Goal: Task Accomplishment & Management: Complete application form

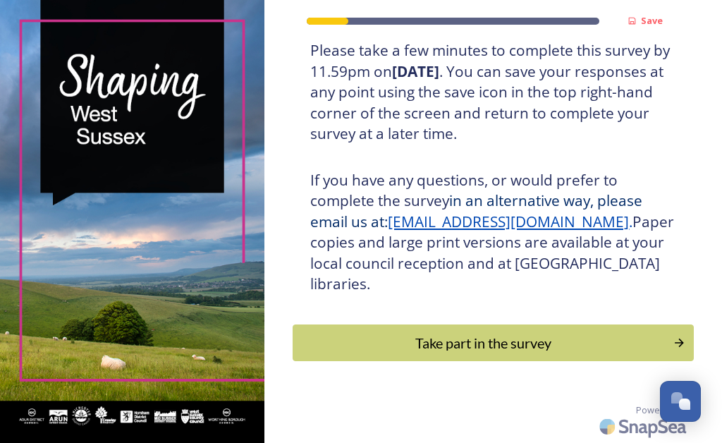
scroll to position [329, 0]
click at [521, 340] on div "Take part in the survey" at bounding box center [482, 342] width 365 height 21
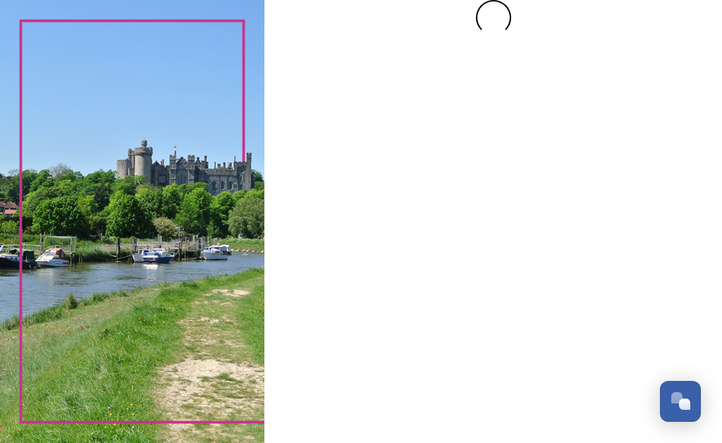
scroll to position [0, 0]
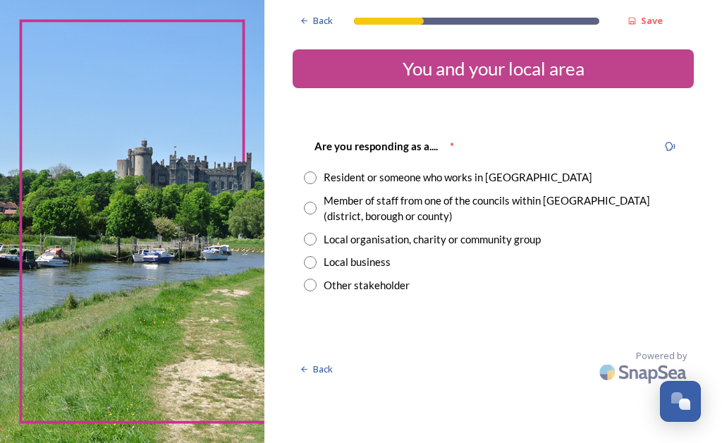
click at [350, 176] on div "Resident or someone who works in West Sussex" at bounding box center [458, 177] width 269 height 16
radio input "true"
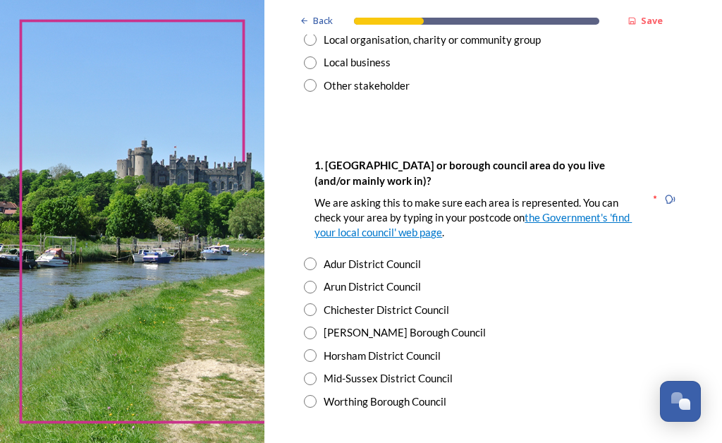
scroll to position [200, 0]
click at [345, 282] on div "Arun District Council" at bounding box center [493, 287] width 379 height 16
radio input "true"
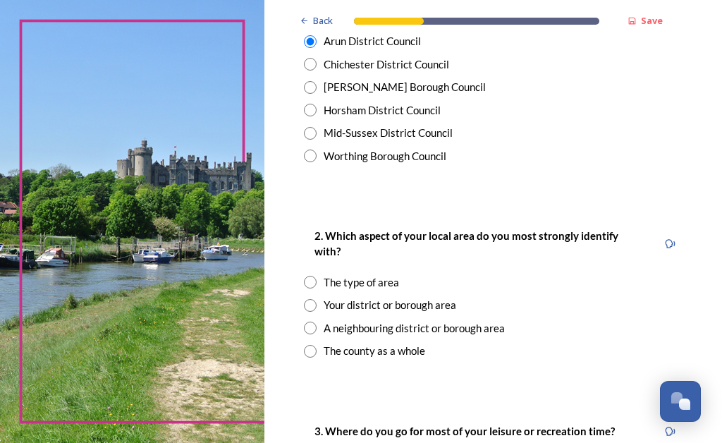
scroll to position [445, 0]
click at [345, 298] on div "Your district or borough area" at bounding box center [493, 305] width 379 height 16
radio input "true"
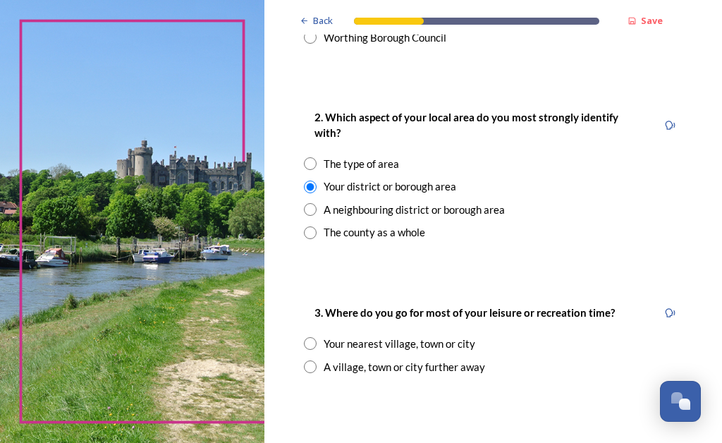
scroll to position [563, 0]
click at [344, 336] on div "Your nearest village, town or city" at bounding box center [493, 344] width 379 height 16
radio input "true"
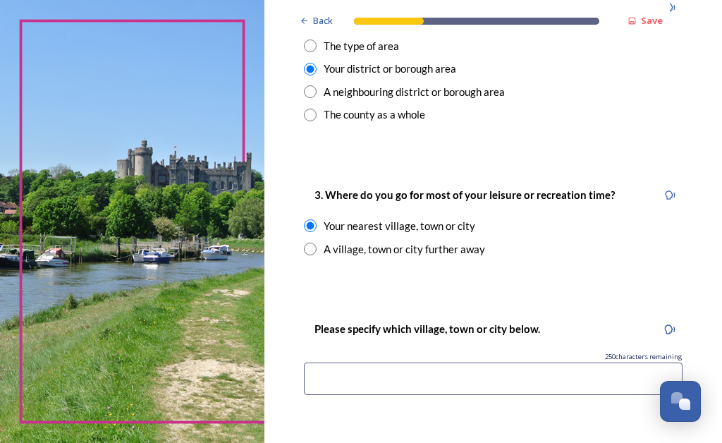
scroll to position [681, 0]
click at [381, 370] on input at bounding box center [493, 378] width 379 height 32
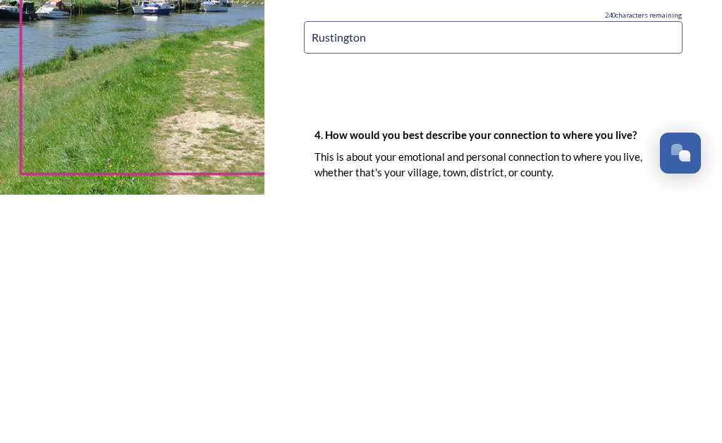
scroll to position [773, 0]
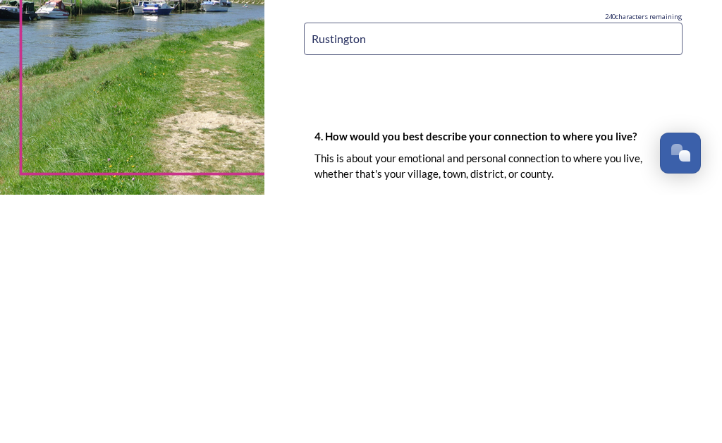
click at [336, 271] on input "Rustington" at bounding box center [493, 287] width 379 height 32
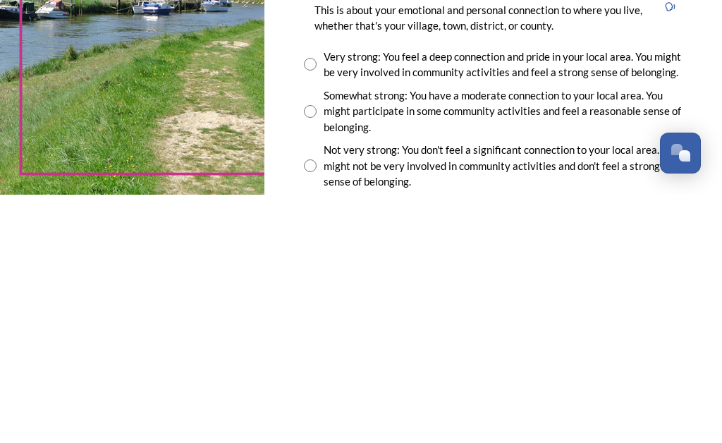
scroll to position [924, 0]
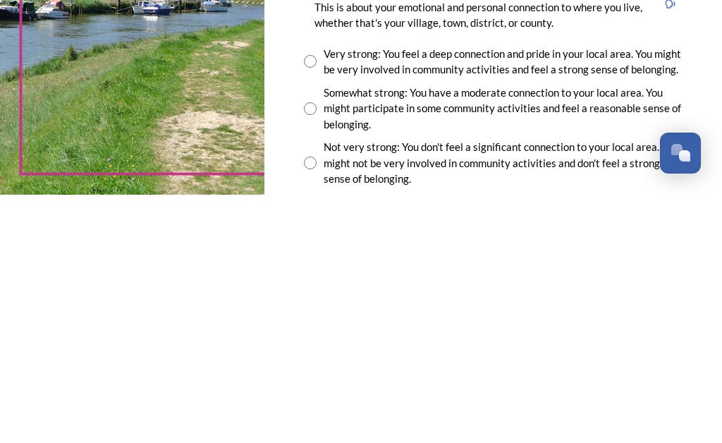
type input "Littlehampton/Rustington"
click at [317, 350] on input "radio" at bounding box center [310, 356] width 13 height 13
radio input "true"
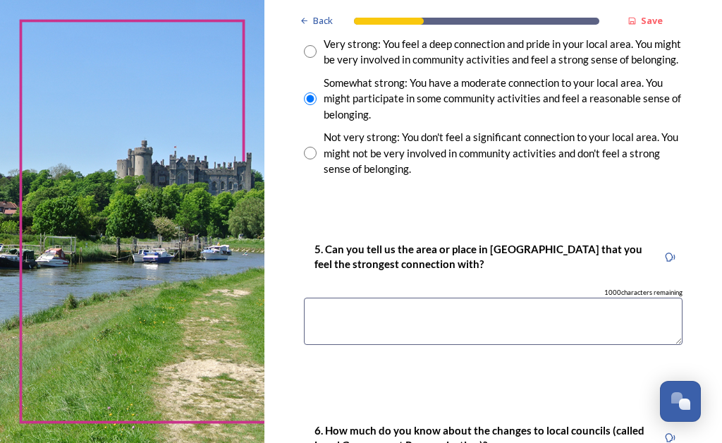
scroll to position [1182, 0]
click at [365, 326] on textarea at bounding box center [493, 320] width 379 height 47
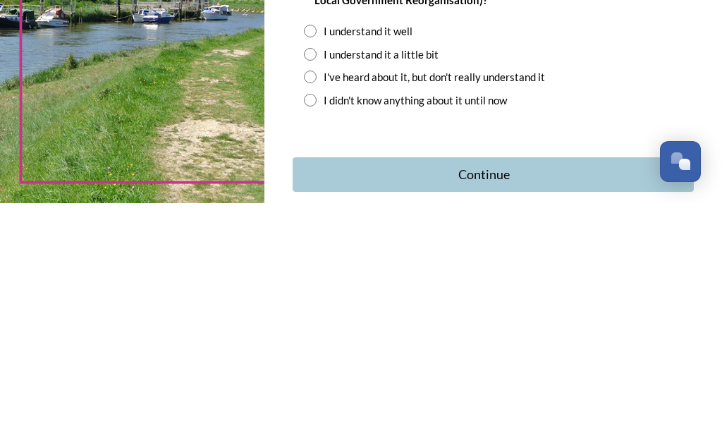
scroll to position [1387, 0]
type textarea "Goring-by-Sea"
click at [317, 310] on input "radio" at bounding box center [310, 316] width 13 height 13
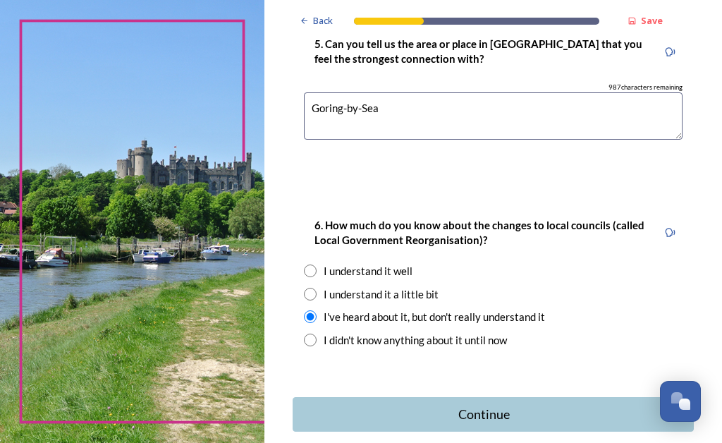
click at [317, 323] on input "radio" at bounding box center [310, 316] width 13 height 13
radio input "false"
click at [317, 300] on input "radio" at bounding box center [310, 294] width 13 height 13
radio input "true"
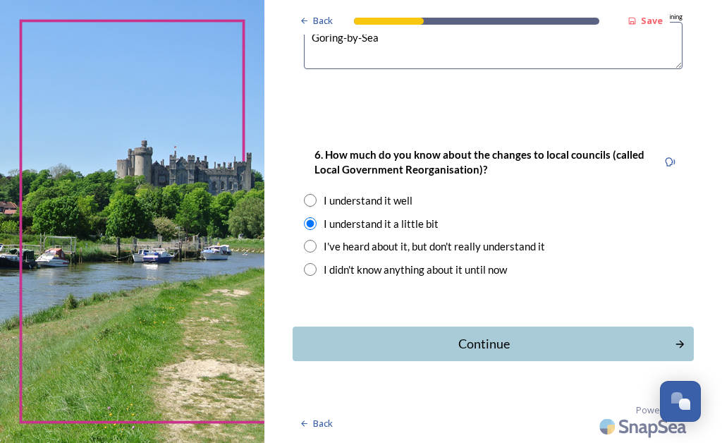
scroll to position [1471, 0]
click at [503, 349] on div "Continue" at bounding box center [483, 343] width 367 height 19
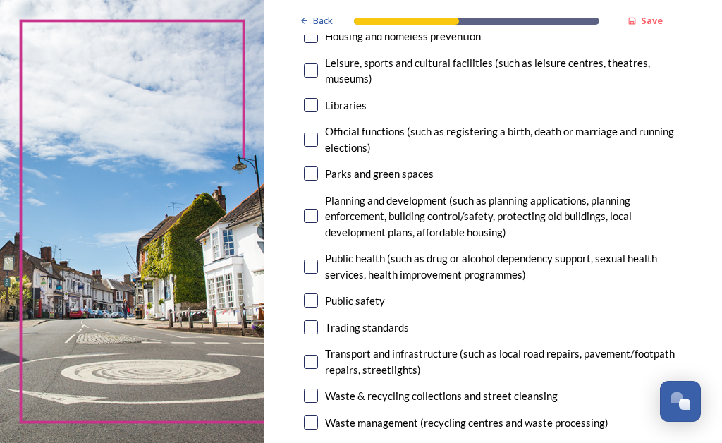
scroll to position [451, 0]
click at [318, 302] on input "checkbox" at bounding box center [311, 301] width 14 height 14
checkbox input "true"
click at [318, 399] on input "checkbox" at bounding box center [311, 396] width 14 height 14
checkbox input "true"
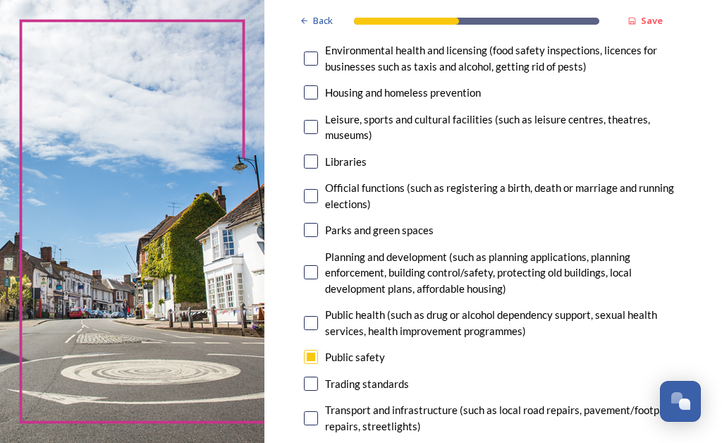
scroll to position [394, 0]
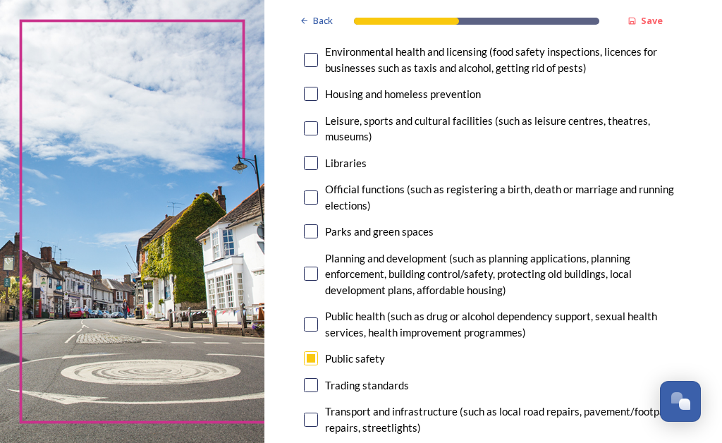
click at [345, 133] on div "Leisure, sports and cultural facilities (such as leisure centres, theatres, mus…" at bounding box center [493, 129] width 379 height 32
checkbox input "true"
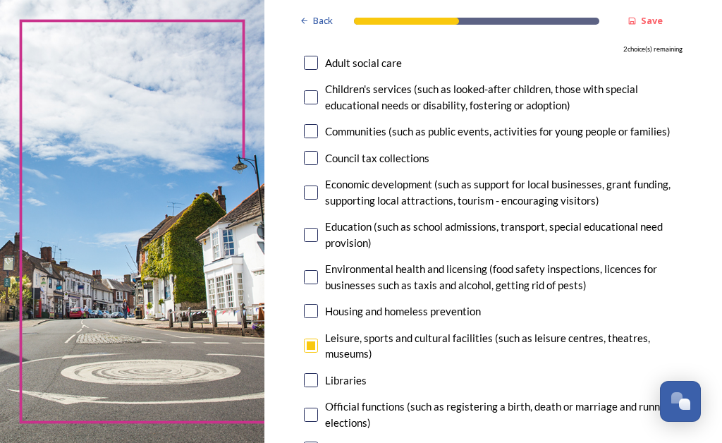
scroll to position [177, 0]
click at [348, 164] on div "Council tax collections" at bounding box center [493, 158] width 379 height 16
checkbox input "true"
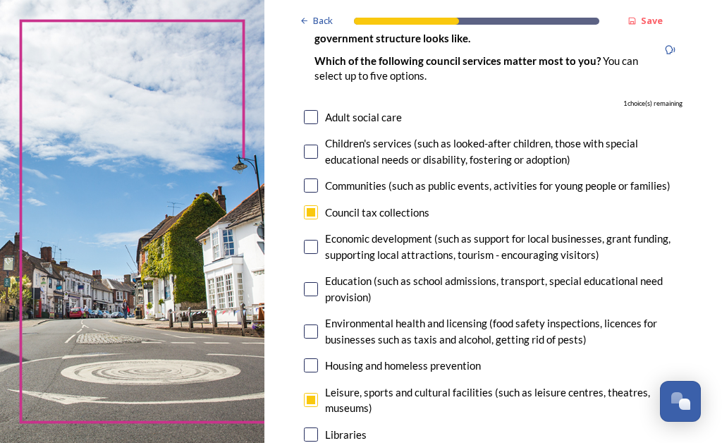
scroll to position [122, 0]
click at [318, 114] on input "checkbox" at bounding box center [311, 118] width 14 height 14
checkbox input "true"
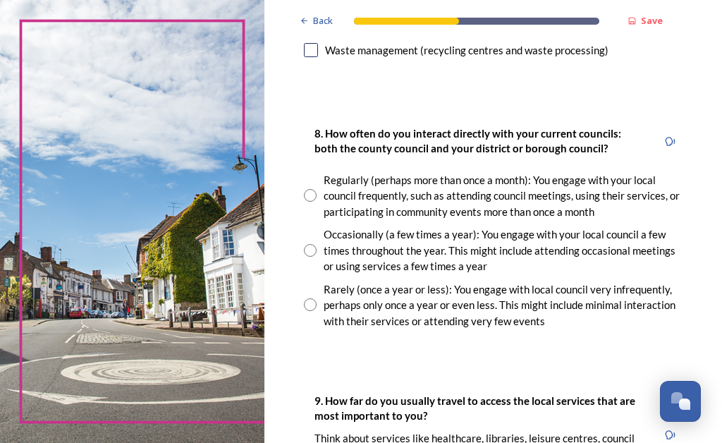
scroll to position [824, 0]
click at [317, 307] on input "radio" at bounding box center [310, 304] width 13 height 13
radio input "true"
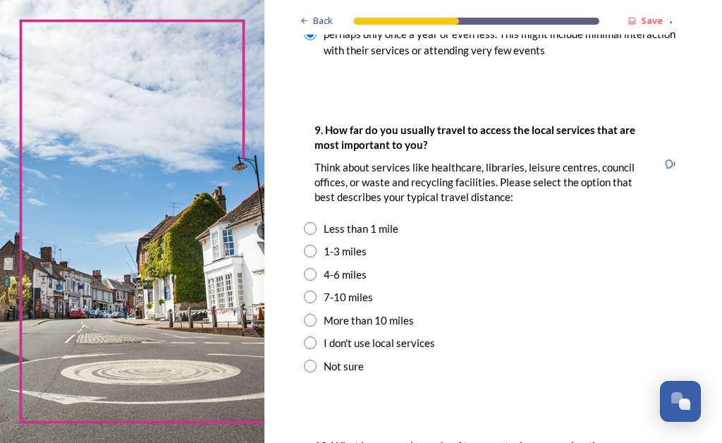
scroll to position [1095, 0]
click at [317, 249] on input "radio" at bounding box center [310, 251] width 13 height 13
radio input "true"
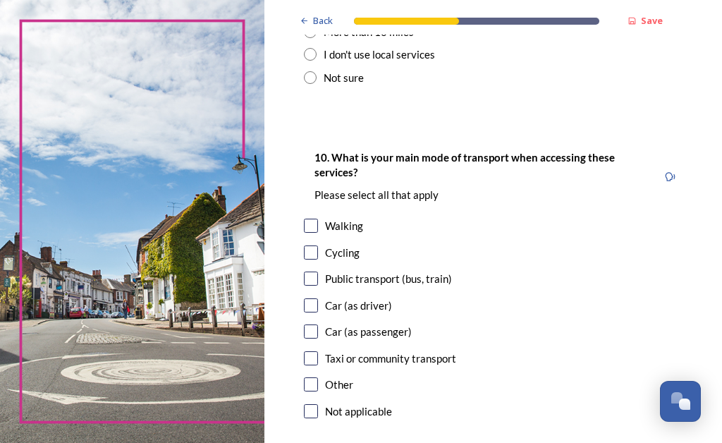
scroll to position [1383, 0]
click at [318, 272] on input "checkbox" at bounding box center [311, 278] width 14 height 14
checkbox input "true"
click at [318, 324] on input "checkbox" at bounding box center [311, 331] width 14 height 14
checkbox input "true"
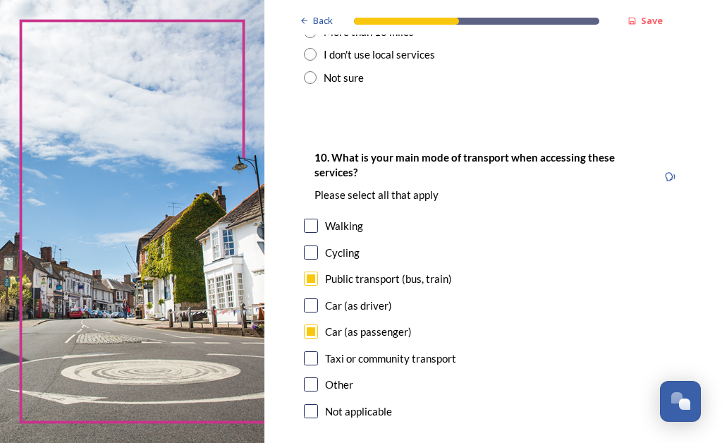
click at [318, 351] on input "checkbox" at bounding box center [311, 358] width 14 height 14
checkbox input "true"
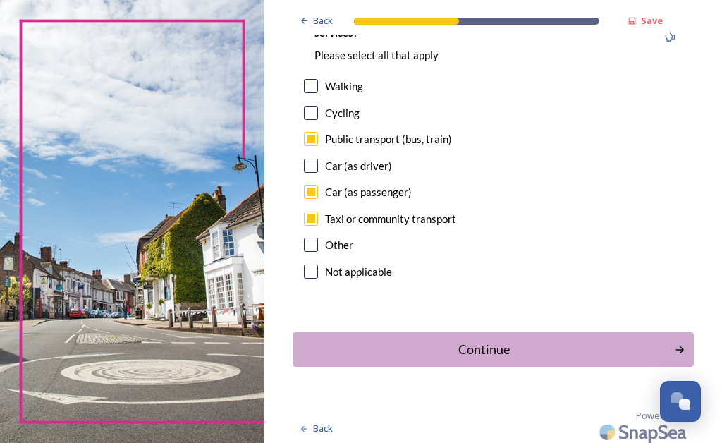
scroll to position [1522, 0]
click at [509, 347] on div "Continue" at bounding box center [483, 350] width 367 height 19
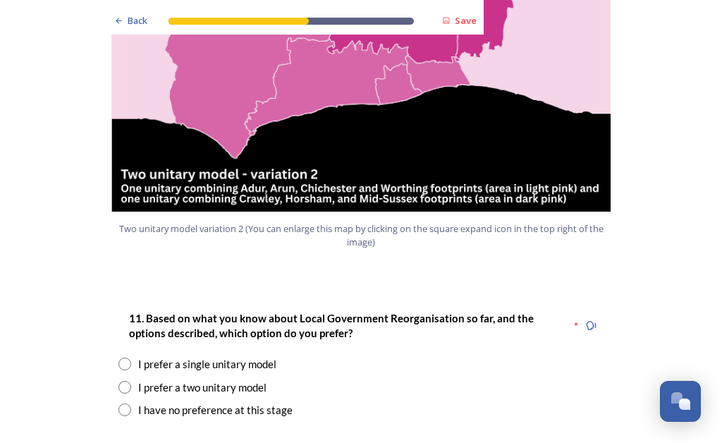
scroll to position [1664, 0]
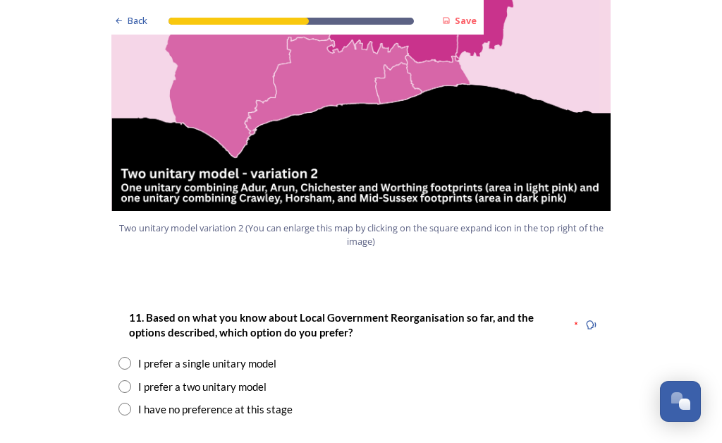
click at [133, 379] on div "I prefer a two unitary model" at bounding box center [360, 387] width 485 height 16
radio input "true"
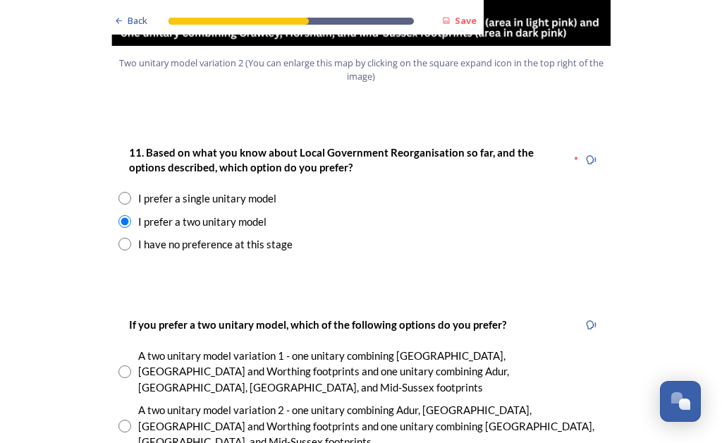
scroll to position [1830, 0]
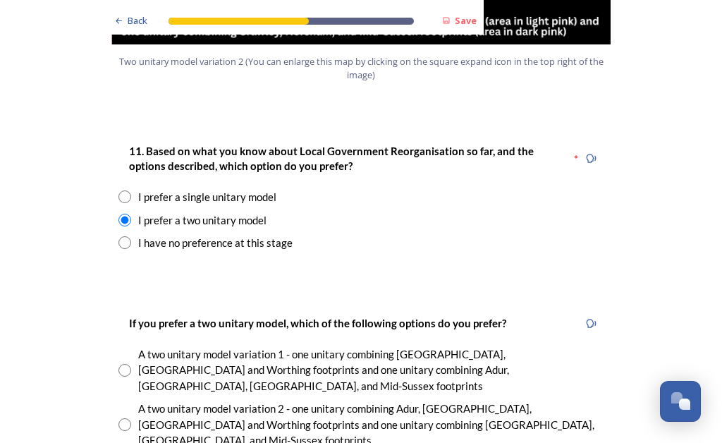
click at [140, 400] on div "A two unitary model variation 2 - one unitary combining Adur, Arun, Chichester …" at bounding box center [370, 424] width 465 height 48
radio input "true"
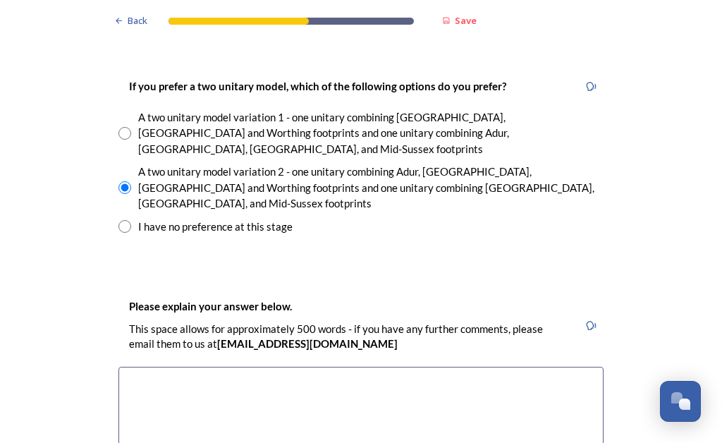
scroll to position [2074, 0]
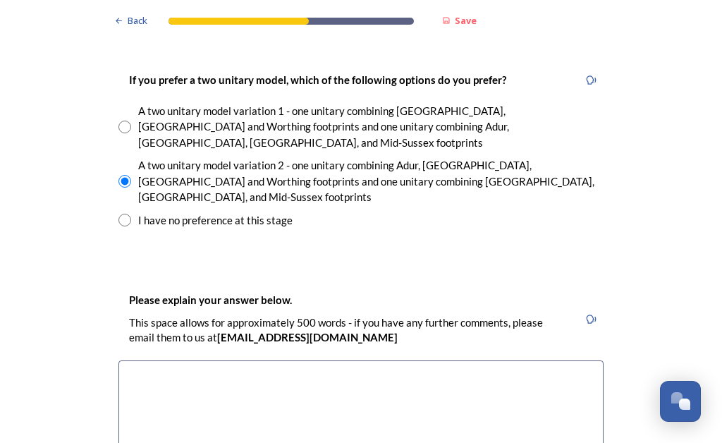
click at [167, 360] on textarea at bounding box center [360, 439] width 485 height 159
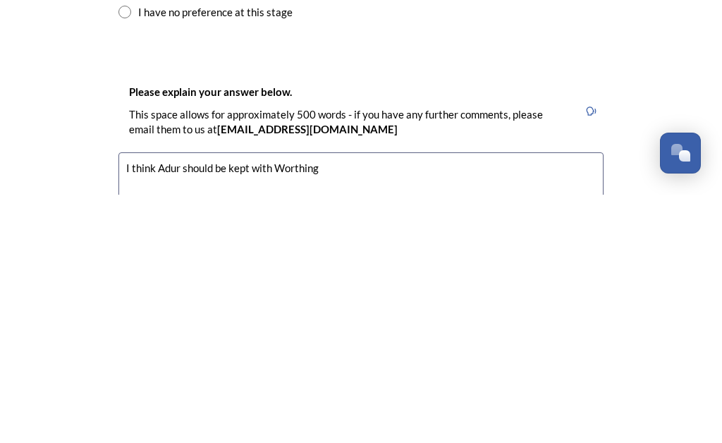
scroll to position [2030, 0]
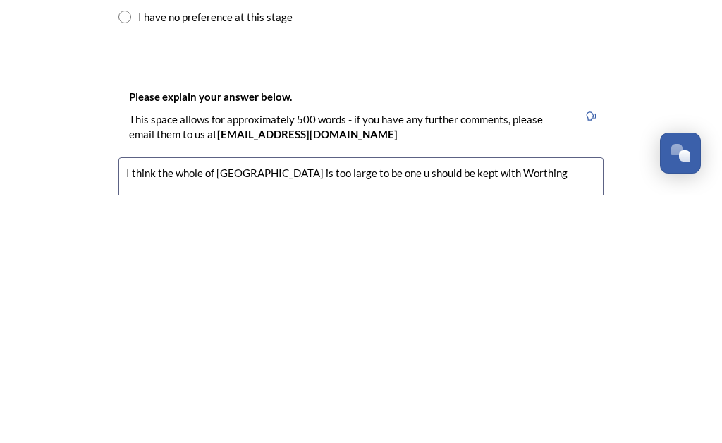
scroll to position [2028, 0]
click at [561, 329] on div "Please explain your answer below. This space allows for approximately 500 words…" at bounding box center [348, 363] width 460 height 69
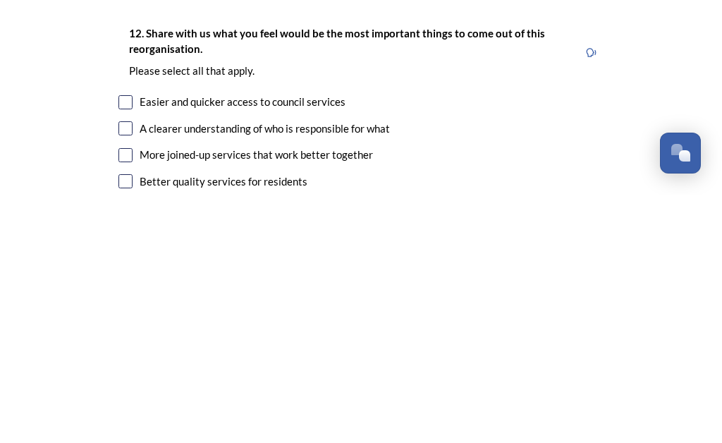
scroll to position [2396, 0]
type textarea "I think the whole of West Sussex is too large to be one unitary and Adur should…"
click at [128, 343] on input "checkbox" at bounding box center [125, 350] width 14 height 14
checkbox input "true"
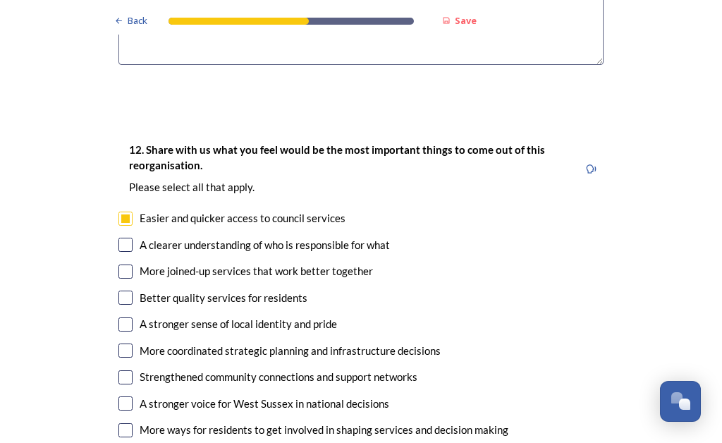
scroll to position [2528, 0]
click at [133, 289] on div "Better quality services for residents" at bounding box center [360, 297] width 485 height 16
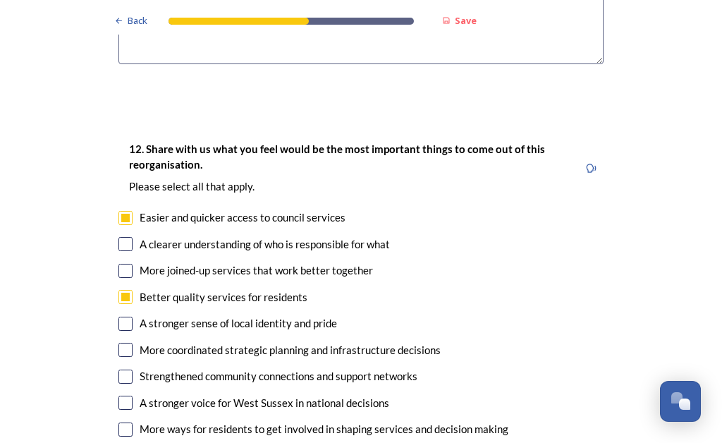
checkbox input "true"
click at [130, 396] on input "checkbox" at bounding box center [125, 403] width 14 height 14
checkbox input "true"
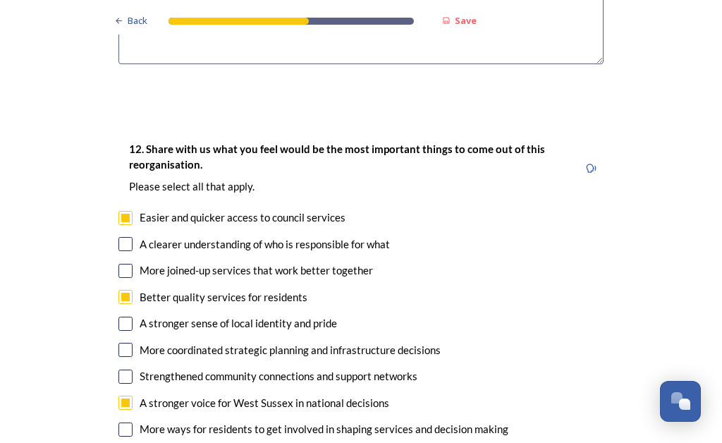
click at [130, 237] on input "checkbox" at bounding box center [125, 244] width 14 height 14
checkbox input "true"
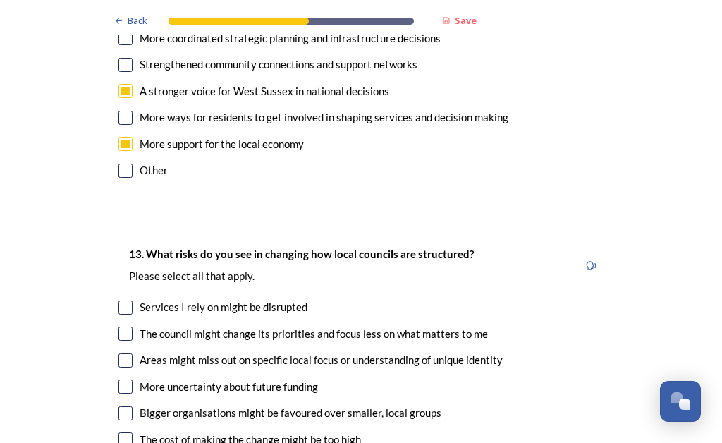
scroll to position [2841, 0]
checkbox input "true"
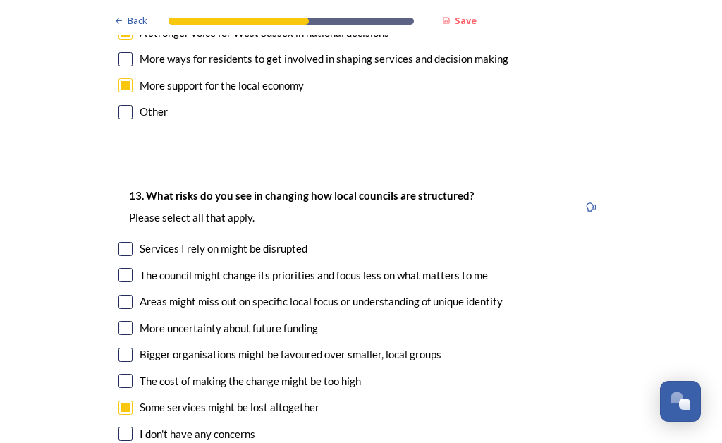
scroll to position [2899, 0]
click at [123, 268] on input "checkbox" at bounding box center [125, 275] width 14 height 14
click at [131, 268] on input "checkbox" at bounding box center [125, 275] width 14 height 14
checkbox input "false"
click at [131, 295] on input "checkbox" at bounding box center [125, 302] width 14 height 14
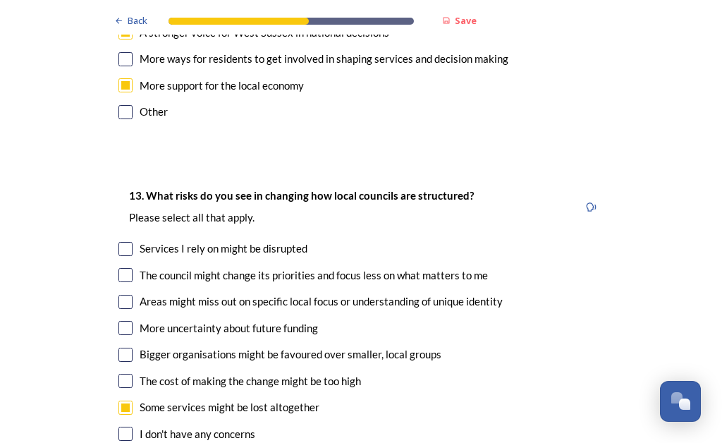
checkbox input "true"
click at [131, 348] on input "checkbox" at bounding box center [125, 355] width 14 height 14
checkbox input "true"
click at [138, 320] on div "More uncertainty about future funding" at bounding box center [360, 328] width 485 height 16
checkbox input "true"
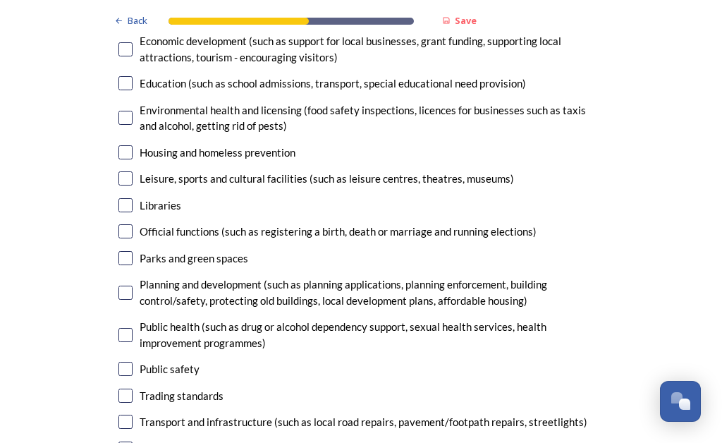
scroll to position [3616, 0]
click at [127, 199] on input "checkbox" at bounding box center [125, 206] width 14 height 14
checkbox input "true"
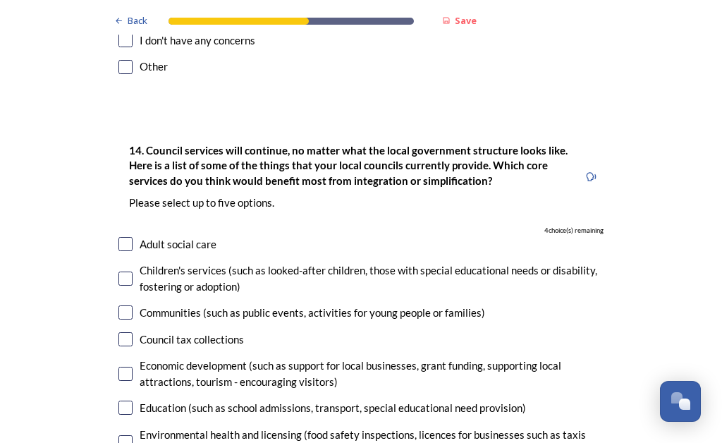
scroll to position [3295, 0]
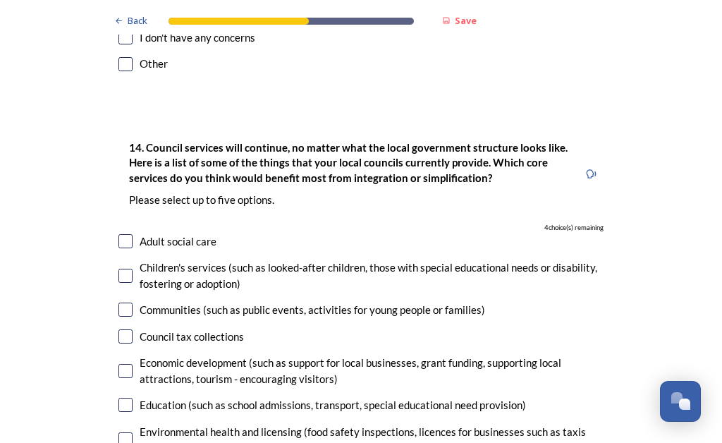
click at [132, 269] on input "checkbox" at bounding box center [125, 276] width 14 height 14
checkbox input "true"
click at [120, 234] on input "checkbox" at bounding box center [125, 241] width 14 height 14
checkbox input "true"
click at [130, 398] on input "checkbox" at bounding box center [125, 405] width 14 height 14
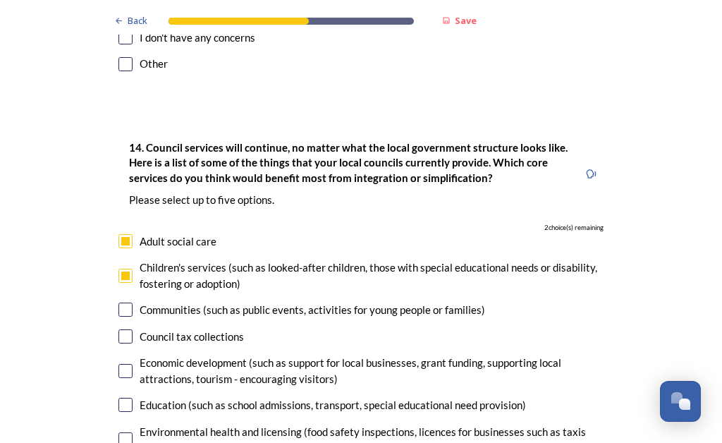
checkbox input "true"
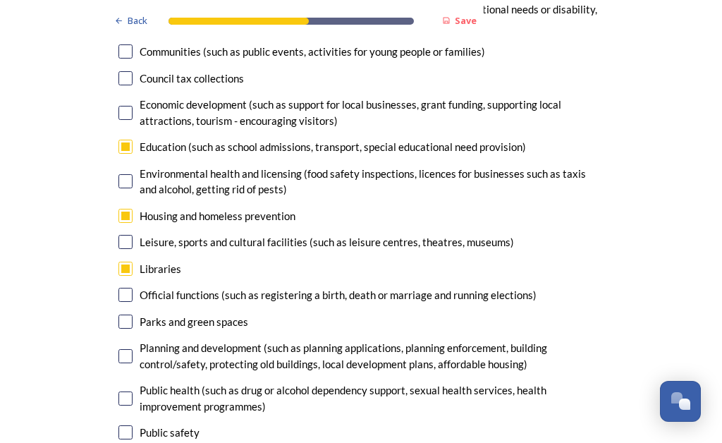
scroll to position [3554, 0]
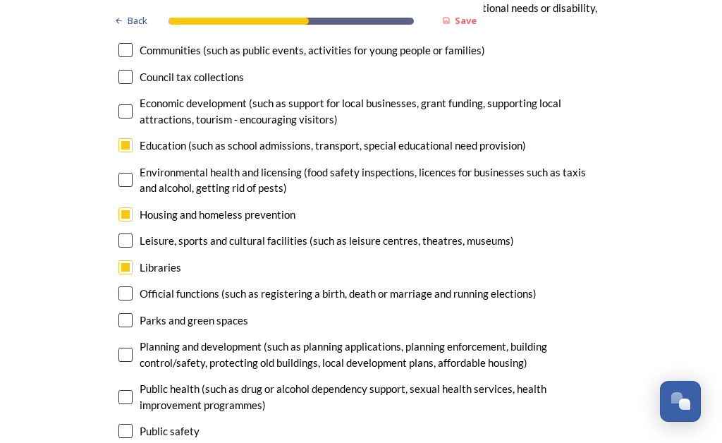
click at [131, 390] on input "checkbox" at bounding box center [125, 397] width 14 height 14
click at [130, 390] on input "checkbox" at bounding box center [125, 397] width 14 height 14
click at [131, 390] on input "checkbox" at bounding box center [125, 397] width 14 height 14
click at [126, 390] on input "checkbox" at bounding box center [125, 397] width 14 height 14
checkbox input "false"
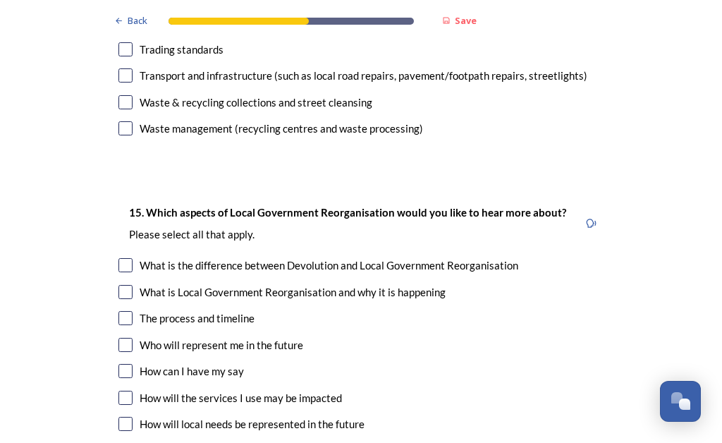
scroll to position [3962, 0]
click at [130, 311] on input "checkbox" at bounding box center [125, 318] width 14 height 14
checkbox input "true"
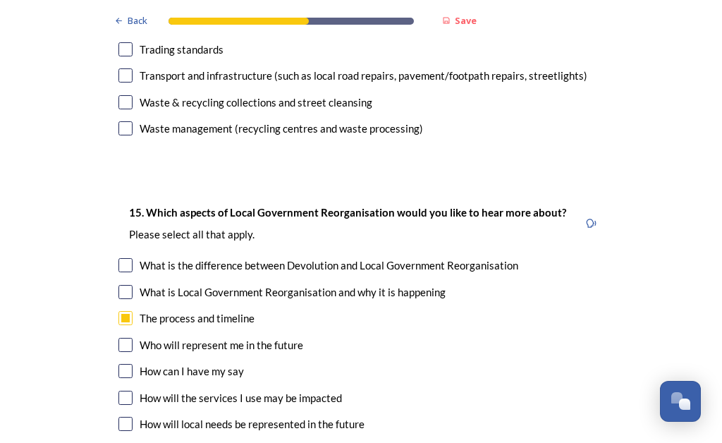
click at [128, 338] on input "checkbox" at bounding box center [125, 345] width 14 height 14
checkbox input "true"
click at [130, 417] on input "checkbox" at bounding box center [125, 424] width 14 height 14
checkbox input "true"
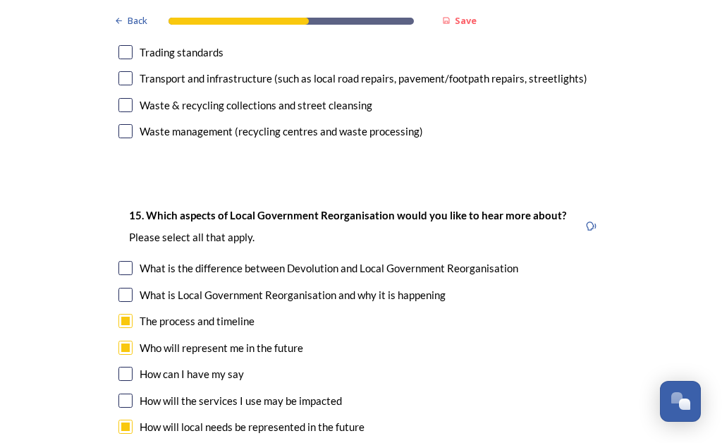
scroll to position [3960, 0]
click at [131, 261] on input "checkbox" at bounding box center [125, 268] width 14 height 14
checkbox input "true"
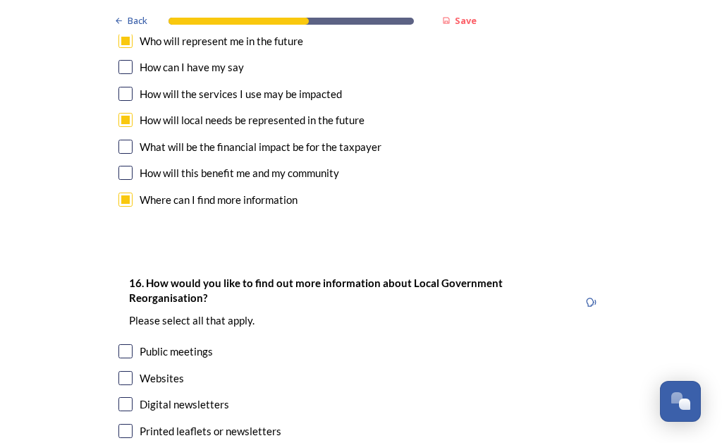
scroll to position [4266, 0]
click at [130, 424] on input "checkbox" at bounding box center [125, 431] width 14 height 14
checkbox input "true"
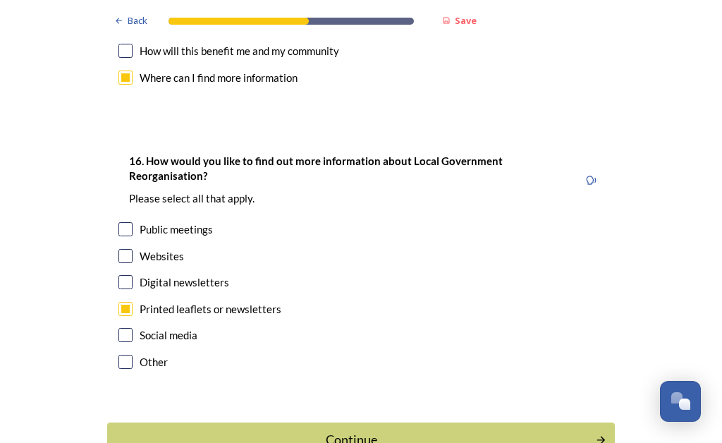
scroll to position [4388, 0]
click at [373, 431] on div "Continue" at bounding box center [351, 440] width 473 height 19
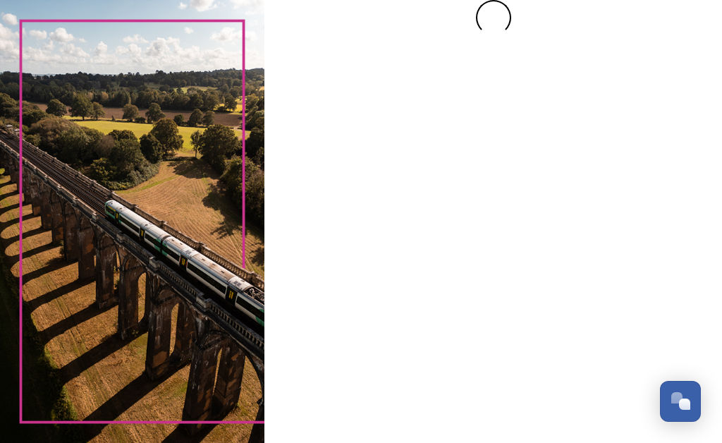
scroll to position [0, 0]
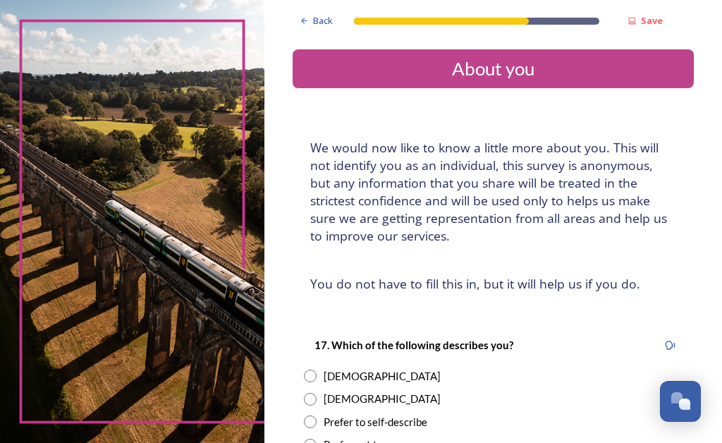
click at [317, 375] on input "radio" at bounding box center [310, 375] width 13 height 13
radio input "true"
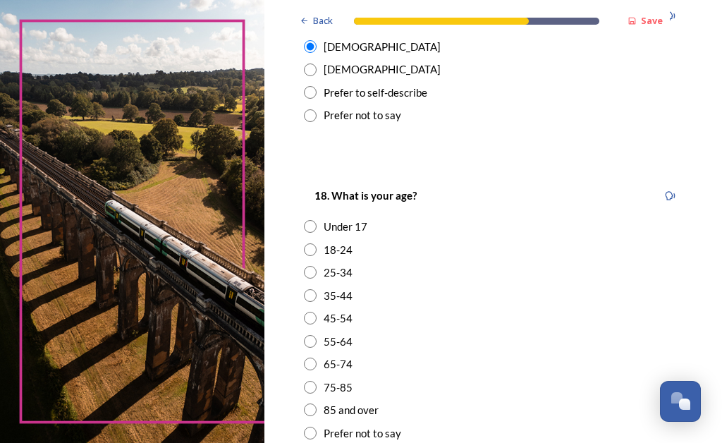
scroll to position [330, 0]
click at [317, 380] on input "radio" at bounding box center [310, 386] width 13 height 13
radio input "true"
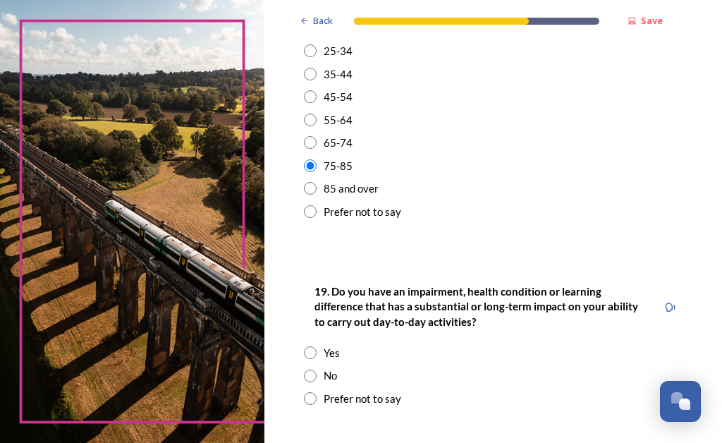
scroll to position [551, 0]
click at [630, 439] on div "Back Save About you We would now like to know a little more about you. This wil…" at bounding box center [493, 84] width 401 height 1270
click at [353, 396] on div "Prefer not to say" at bounding box center [363, 399] width 78 height 16
radio input "true"
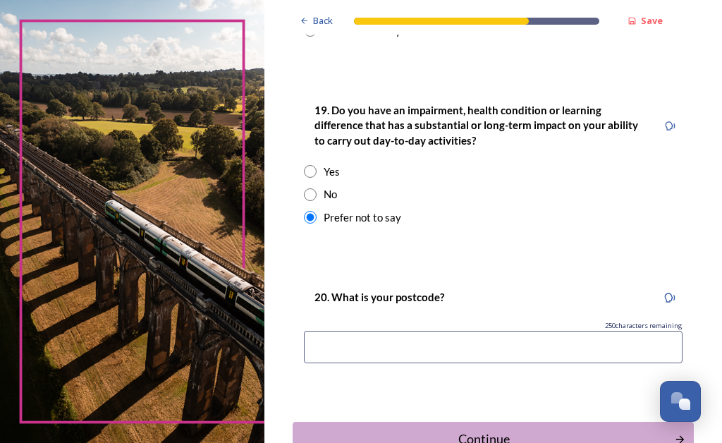
scroll to position [732, 0]
click at [374, 340] on input at bounding box center [493, 347] width 379 height 32
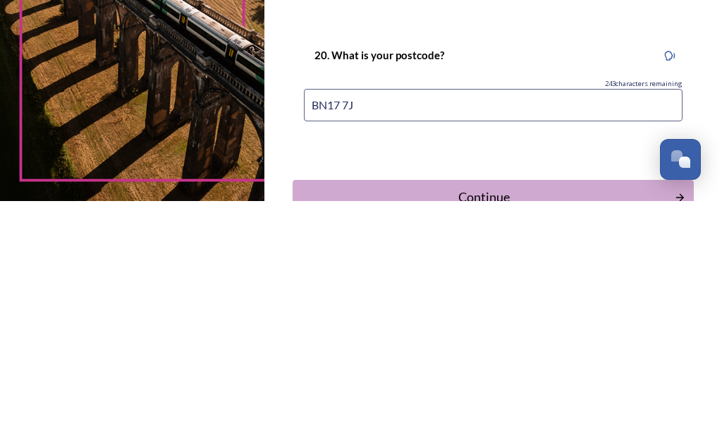
type input "BN17 7JH"
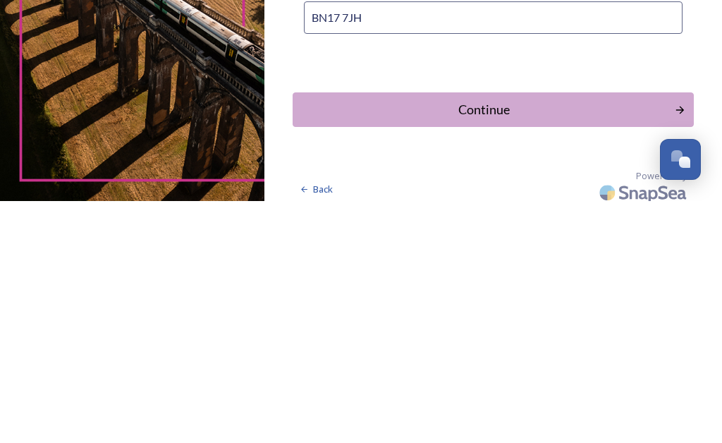
scroll to position [819, 0]
click at [501, 343] on div "Continue" at bounding box center [483, 352] width 367 height 19
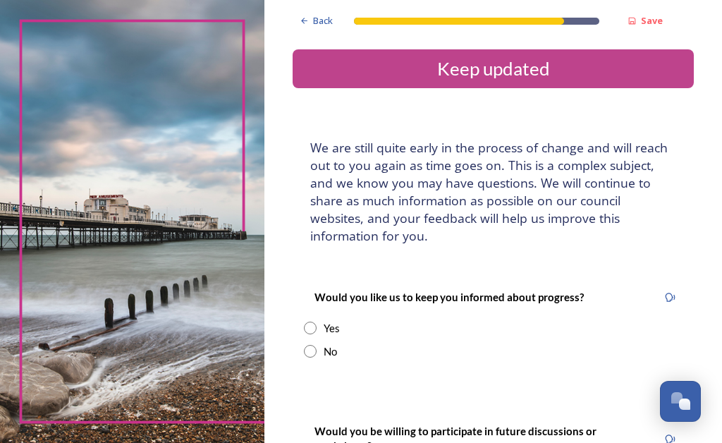
click at [317, 326] on input "radio" at bounding box center [310, 328] width 13 height 13
radio input "true"
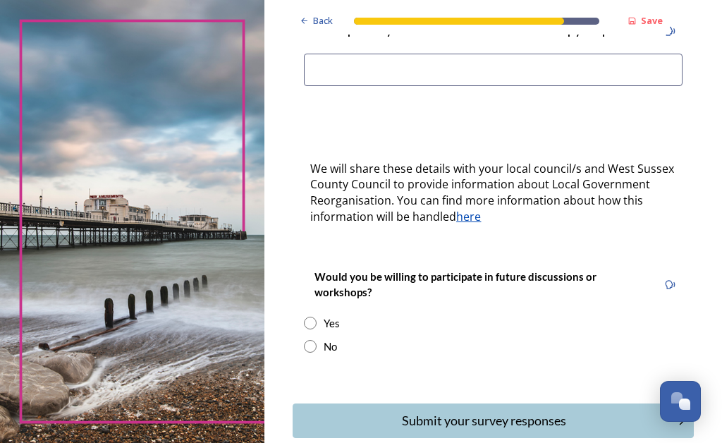
scroll to position [400, 0]
click at [337, 355] on div "No" at bounding box center [330, 346] width 13 height 16
radio input "true"
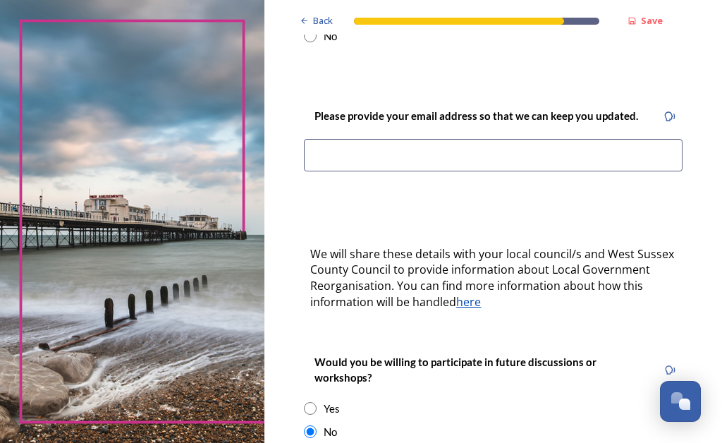
scroll to position [314, 0]
click at [360, 165] on input at bounding box center [493, 156] width 379 height 32
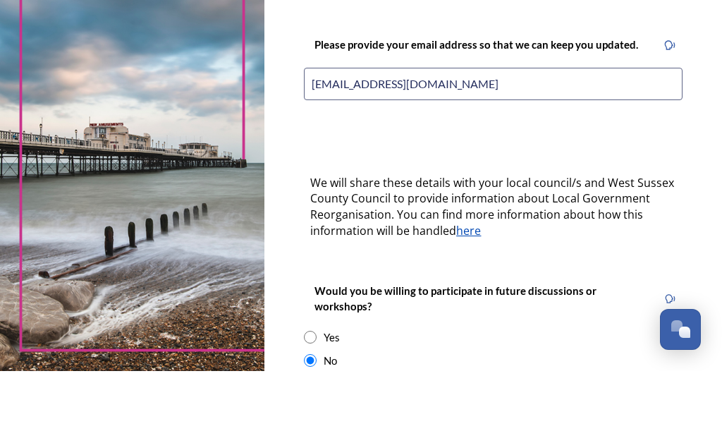
type input "sheilabarnett38@icloud.com"
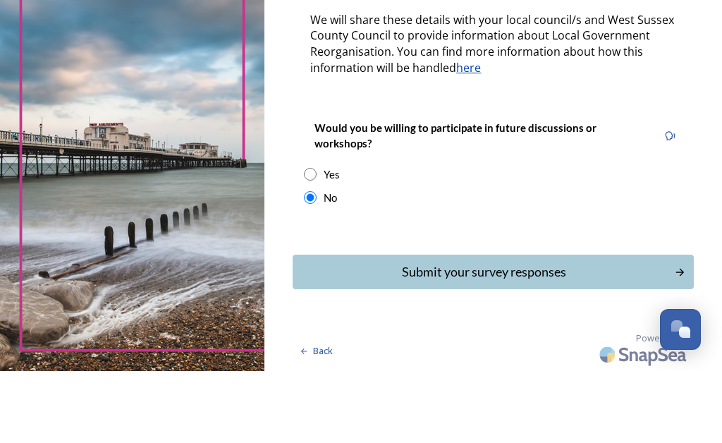
scroll to position [486, 0]
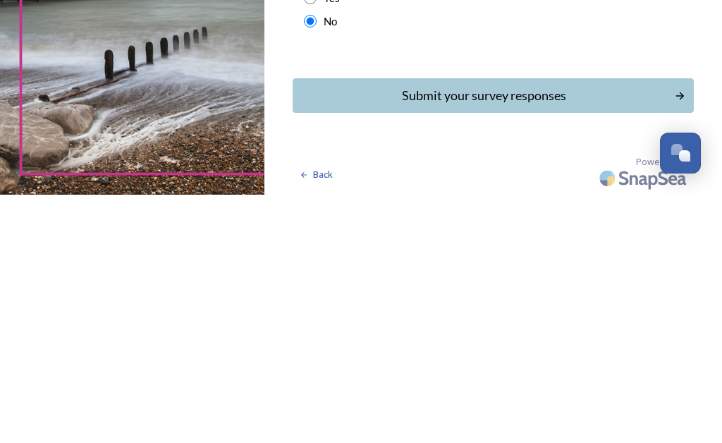
click at [503, 334] on div "Submit your survey responses" at bounding box center [483, 343] width 367 height 19
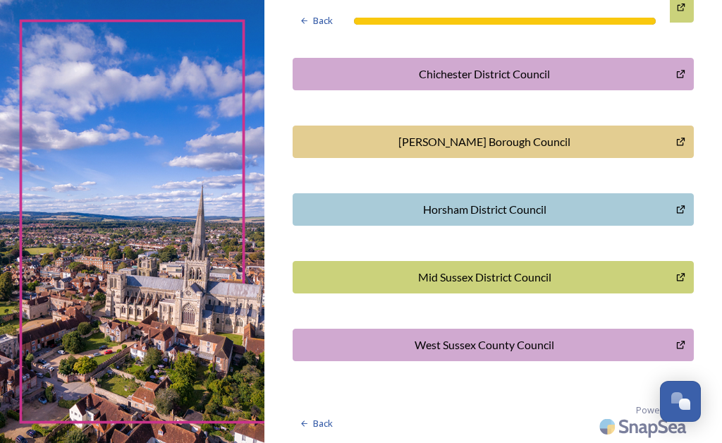
scroll to position [494, 0]
click at [333, 424] on span "Back" at bounding box center [323, 423] width 20 height 13
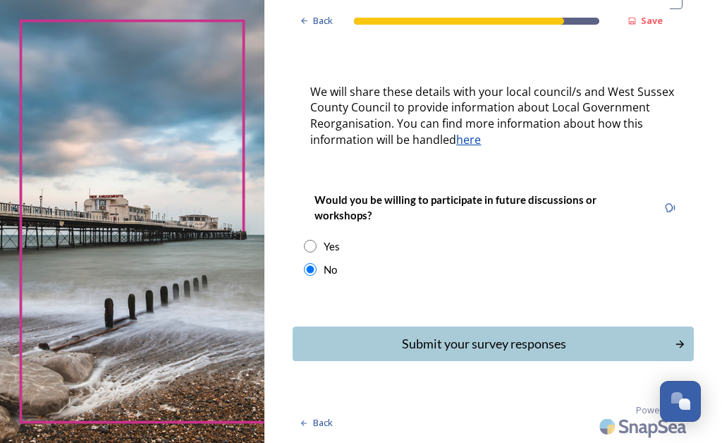
scroll to position [447, 0]
